Goal: Check status

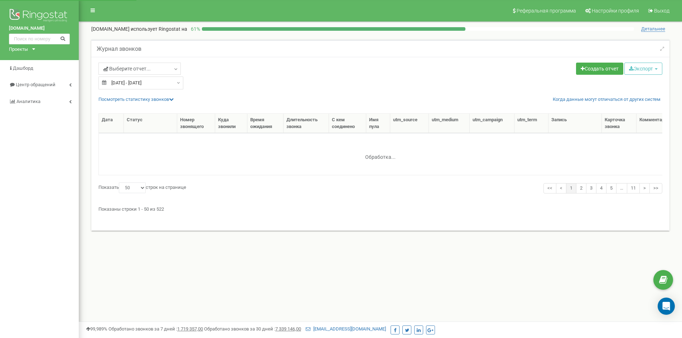
select select "50"
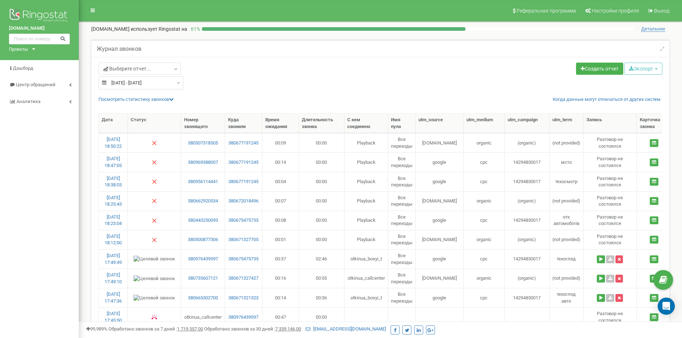
click at [151, 80] on input "18.08.2025 - 18.08.2025" at bounding box center [140, 83] width 85 height 13
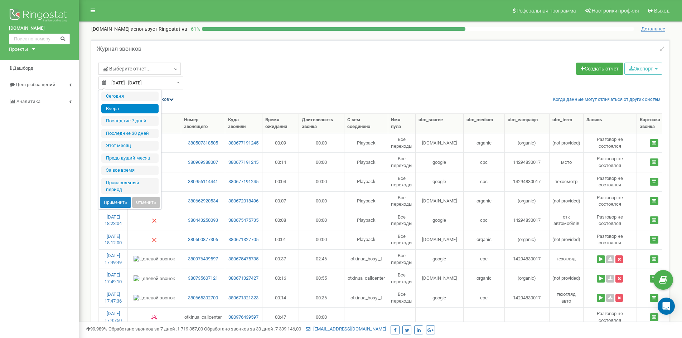
click at [134, 100] on li "Сегодня" at bounding box center [129, 97] width 57 height 10
type input "[DATE] - [DATE]"
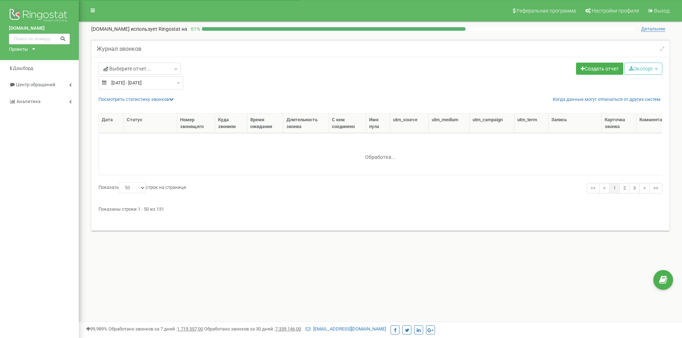
select select "50"
